Goal: Find specific page/section: Find specific page/section

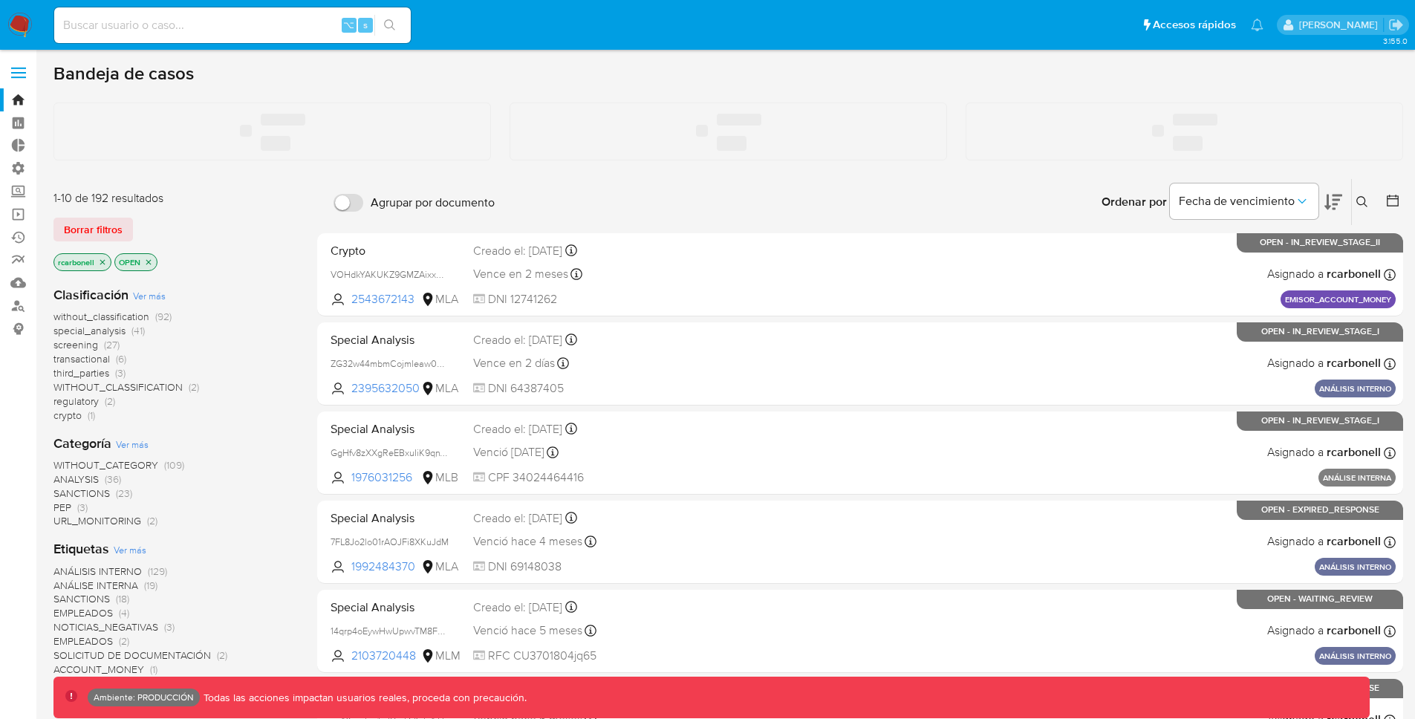
click at [280, 25] on input at bounding box center [232, 25] width 356 height 19
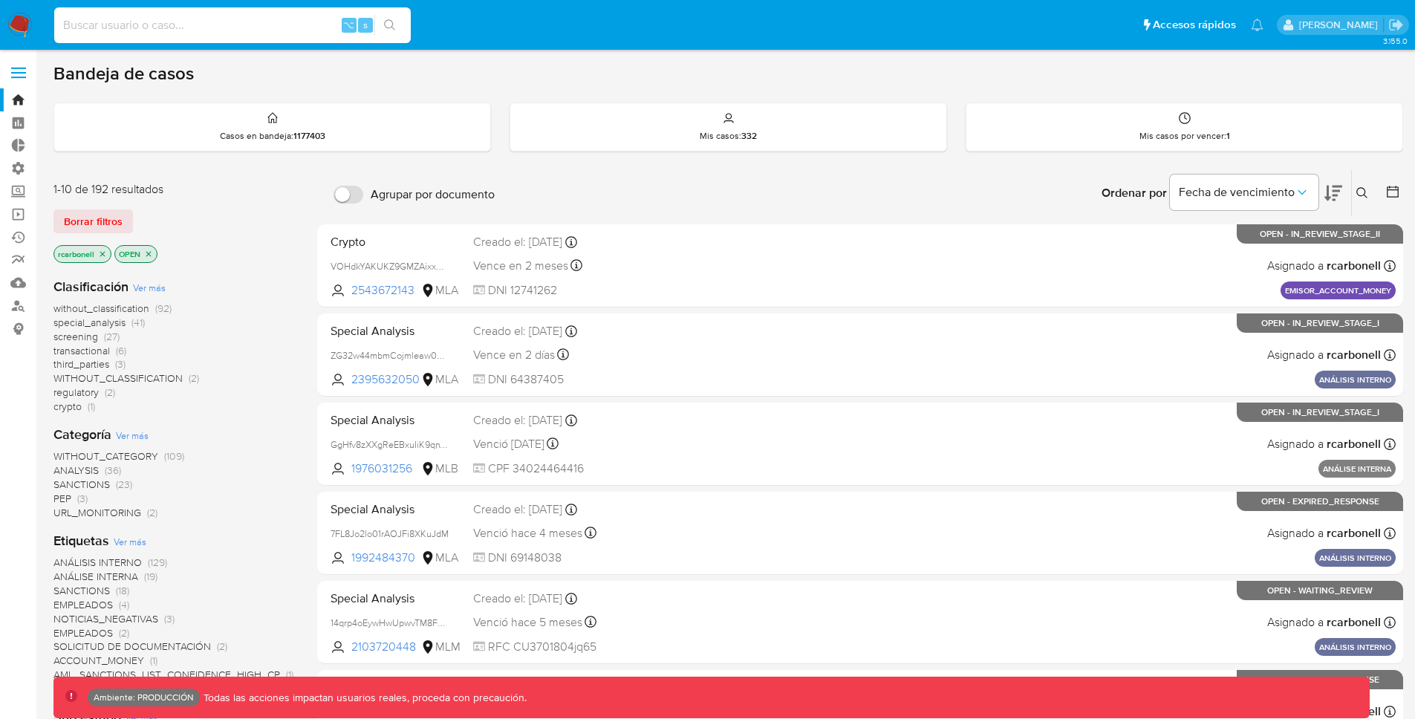
paste input "i2OIm0yADUVpEyXStX9HHYXz"
type input "i2OIm0yADUVpEyXStX9HHYXz"
click at [384, 21] on icon "search-icon" at bounding box center [390, 25] width 12 height 12
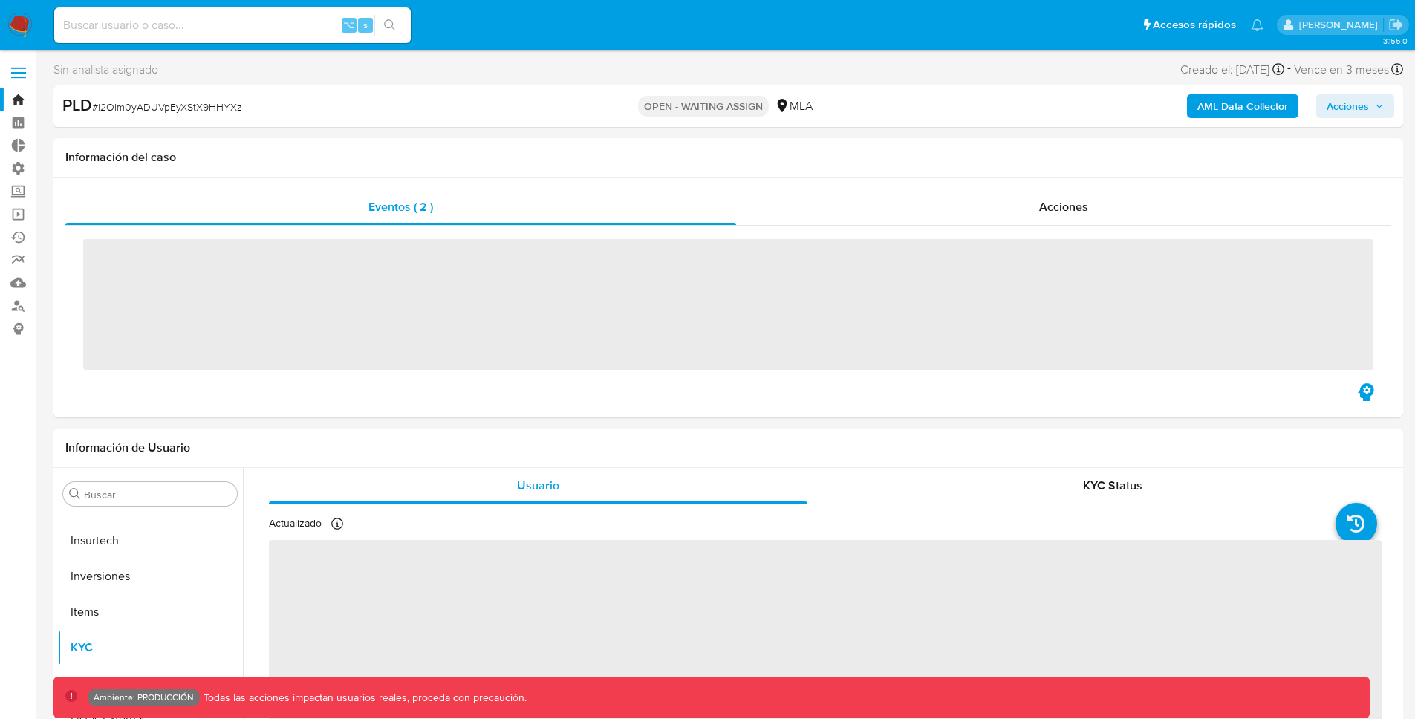
scroll to position [699, 0]
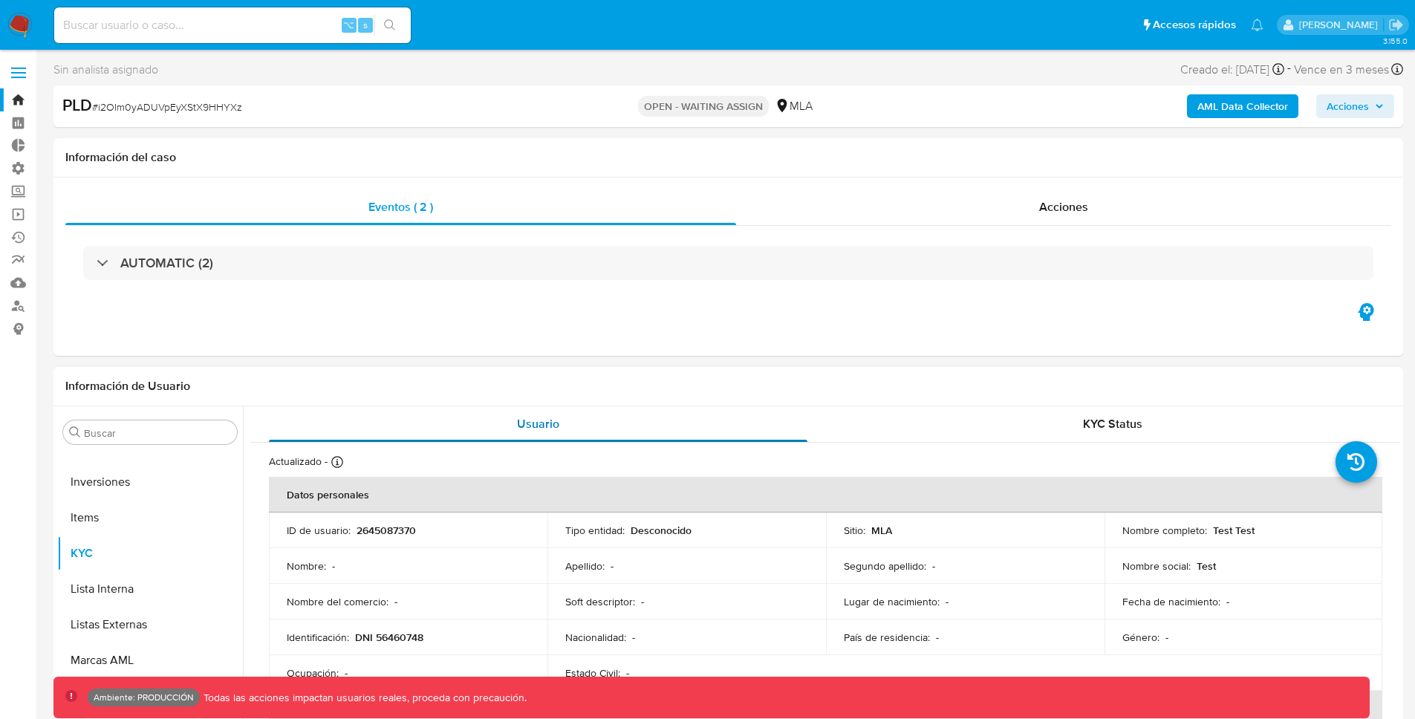
select select "10"
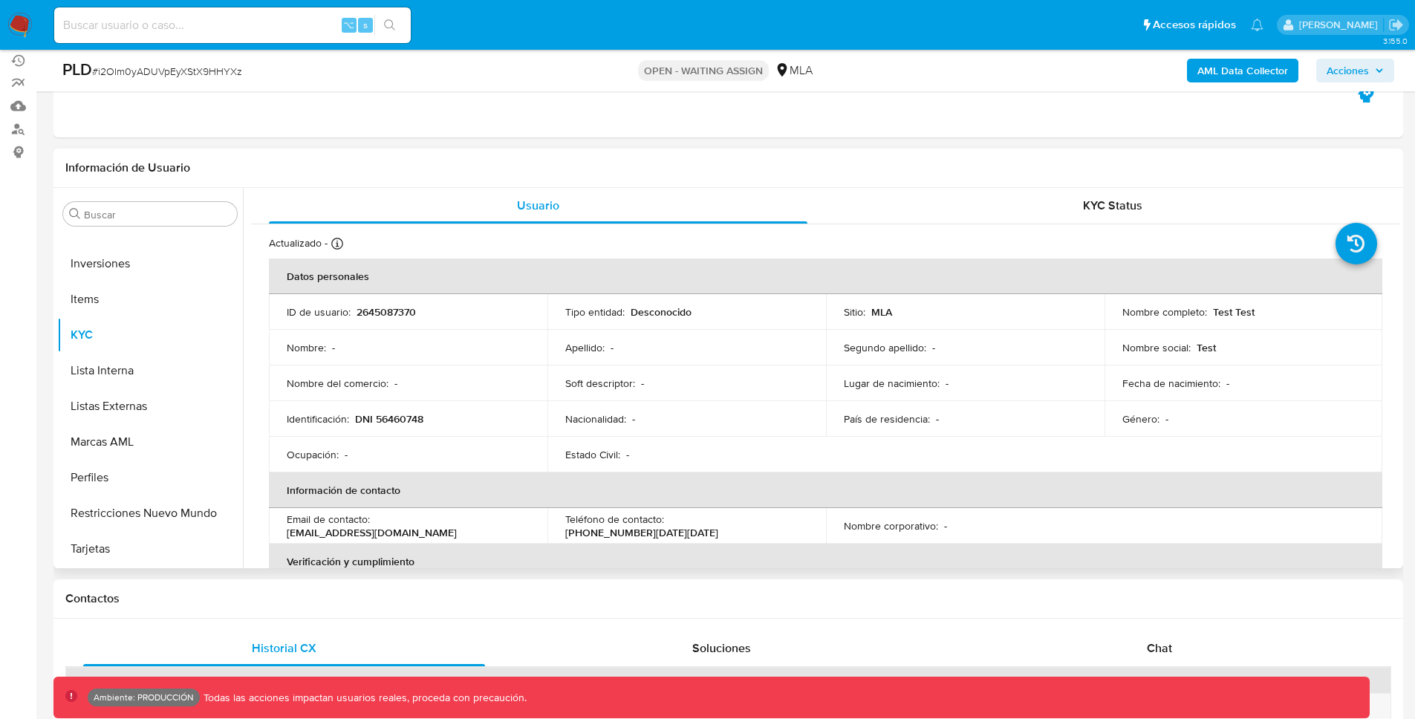
scroll to position [174, 0]
drag, startPoint x: 1257, startPoint y: 318, endPoint x: 1207, endPoint y: 316, distance: 50.5
click at [1207, 316] on div "Nombre completo : Test Test" at bounding box center [1243, 314] width 243 height 13
click at [134, 215] on input "Buscar" at bounding box center [157, 217] width 147 height 13
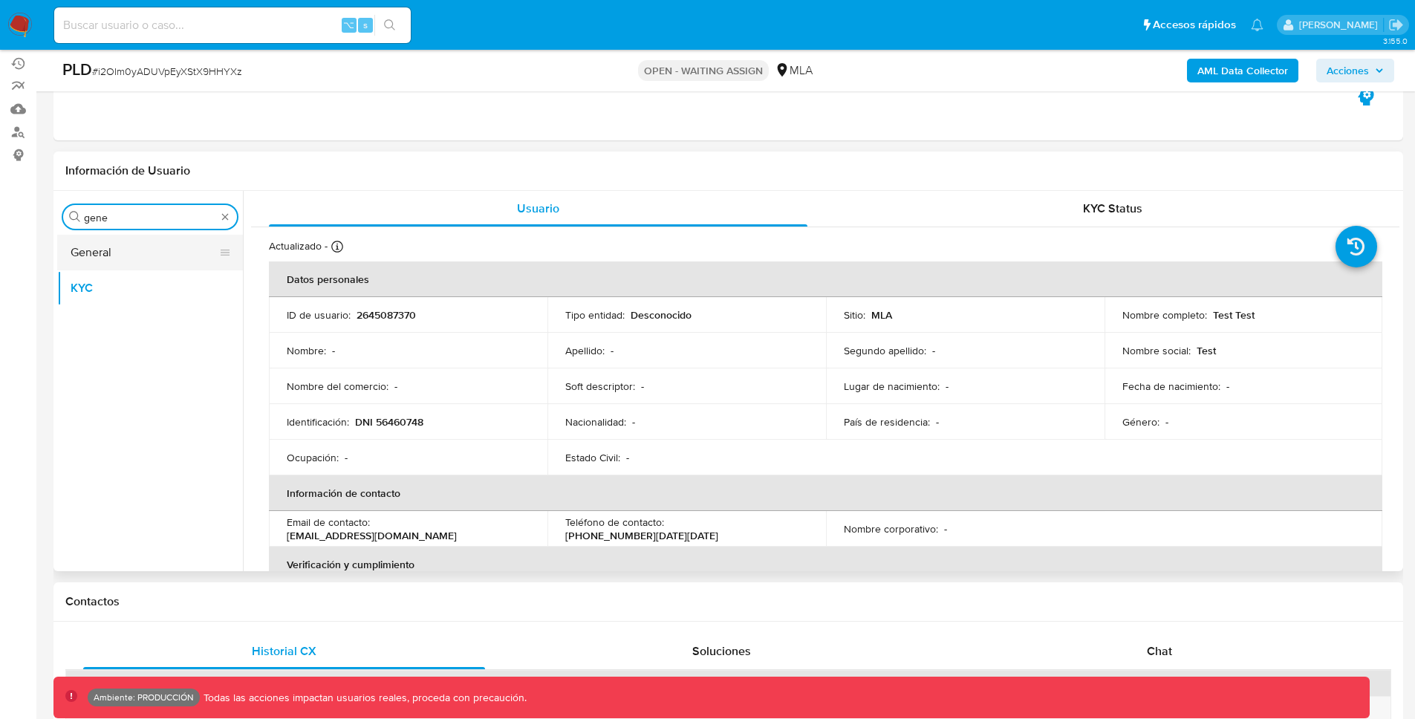
type input "gene"
click at [110, 260] on button "General" at bounding box center [144, 253] width 174 height 36
